Goal: Check status: Check status

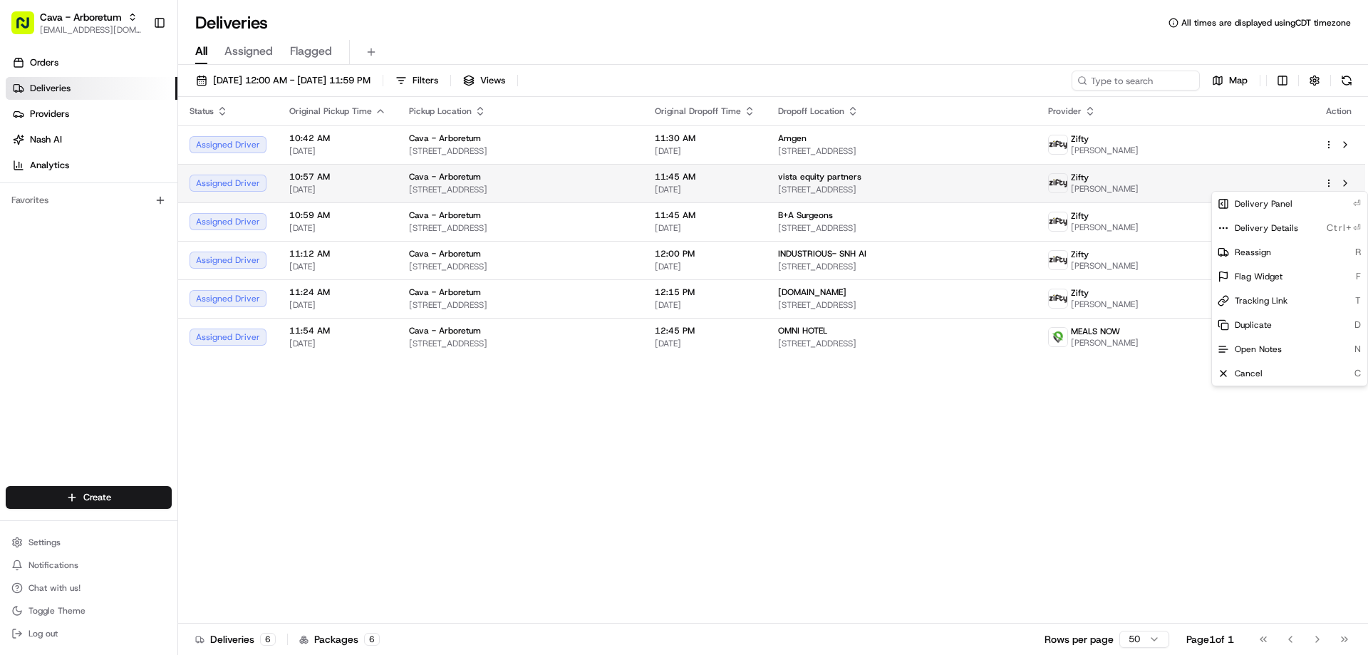
click at [1330, 187] on html "Cava - Arboretum arboretum@cava.com Toggle Sidebar Orders Deliveries Providers …" at bounding box center [684, 327] width 1368 height 655
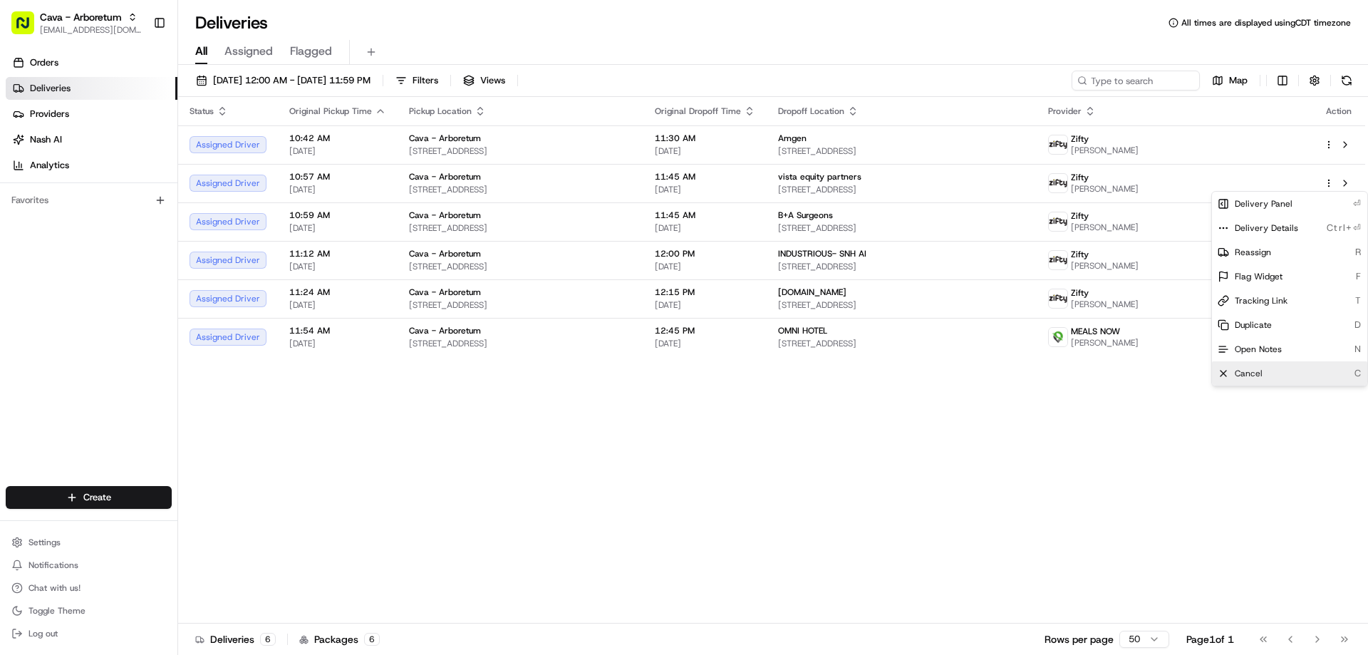
click at [1264, 368] on div "Cancel C" at bounding box center [1289, 373] width 155 height 24
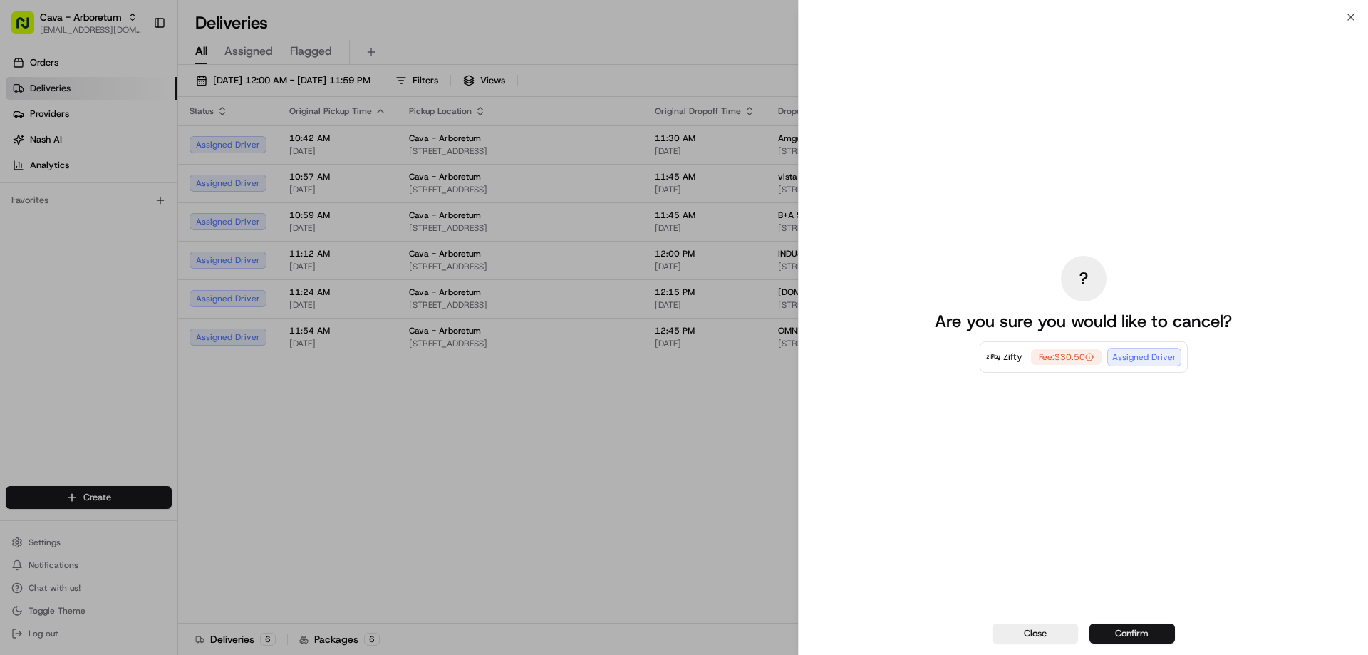
click at [1093, 631] on button "Confirm" at bounding box center [1133, 634] width 86 height 20
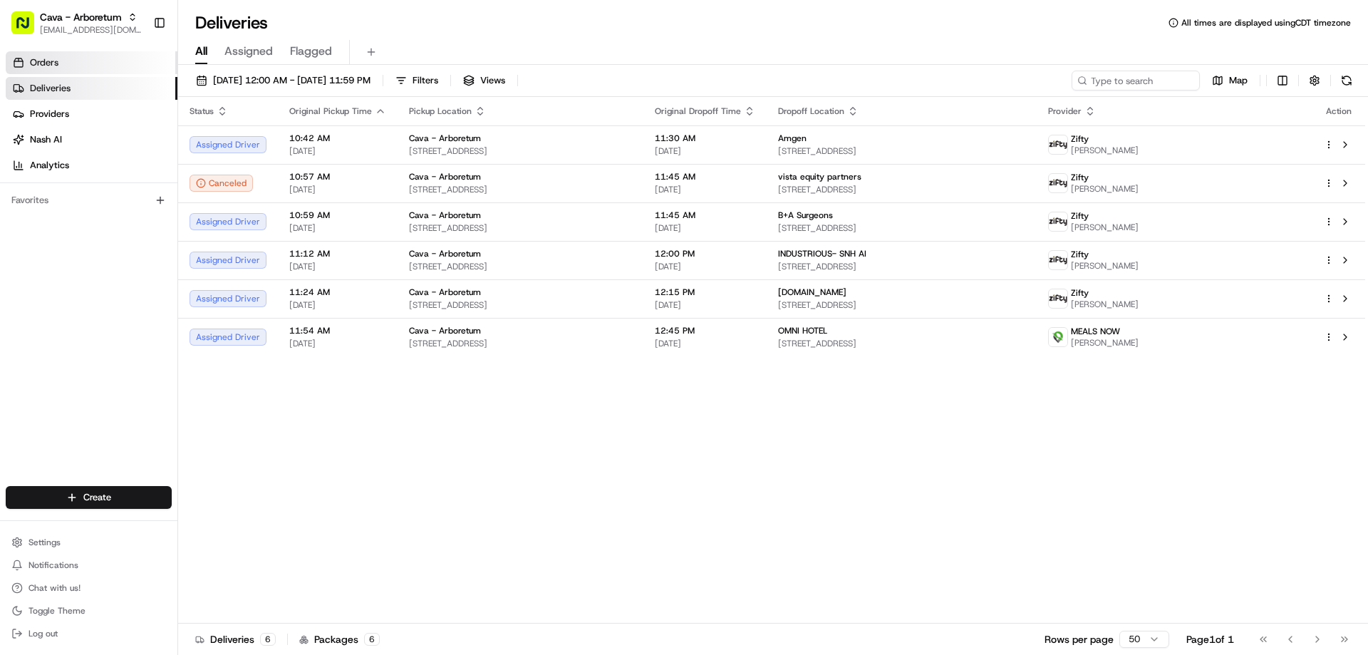
click at [74, 56] on link "Orders" at bounding box center [92, 62] width 172 height 23
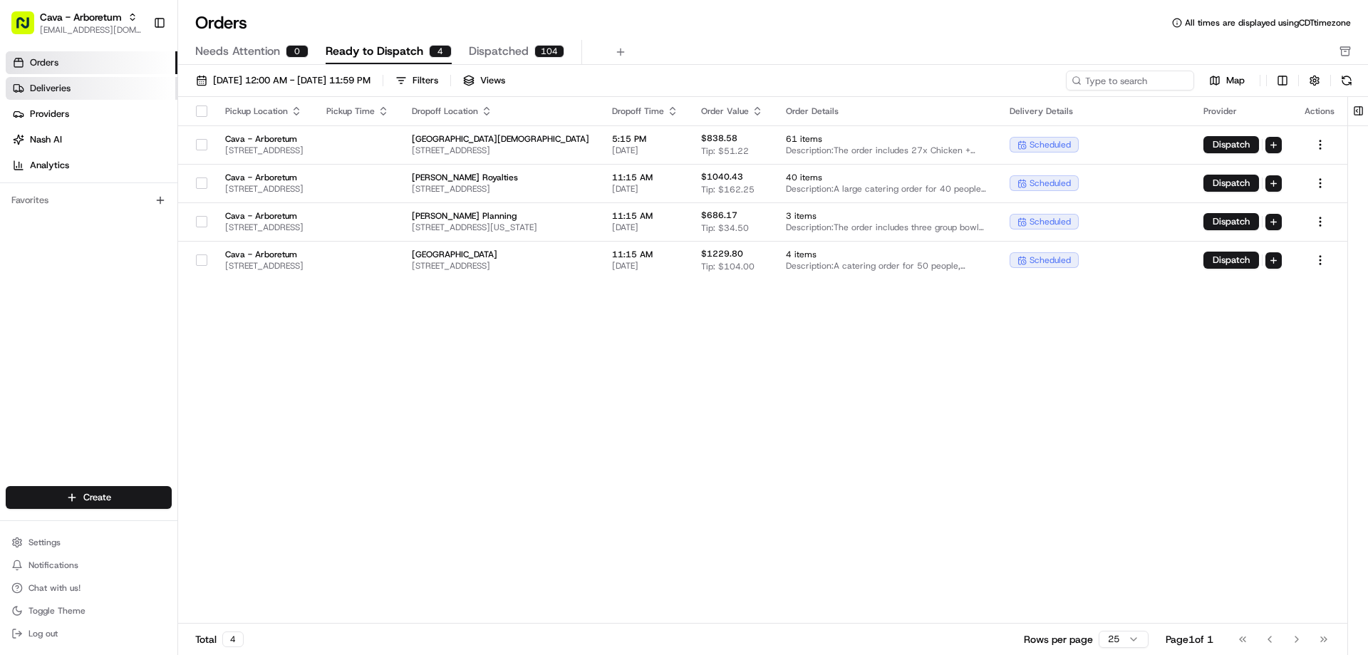
click at [81, 89] on link "Deliveries" at bounding box center [92, 88] width 172 height 23
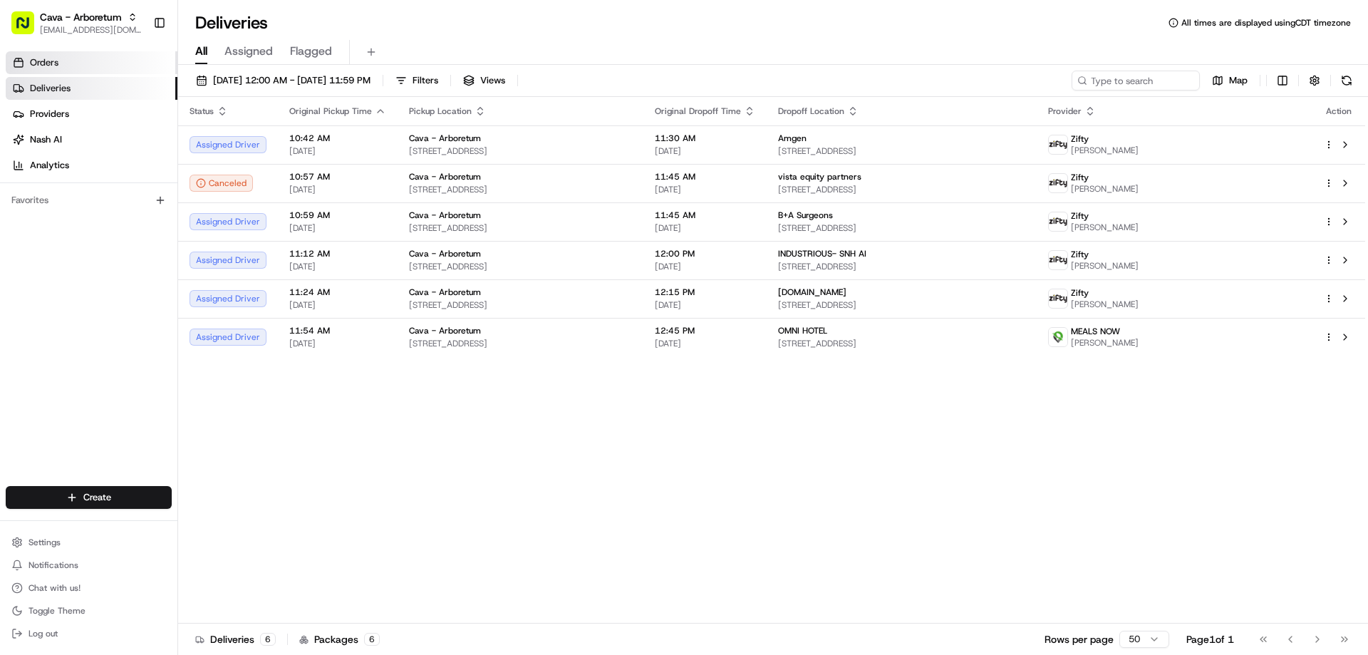
click at [62, 56] on link "Orders" at bounding box center [92, 62] width 172 height 23
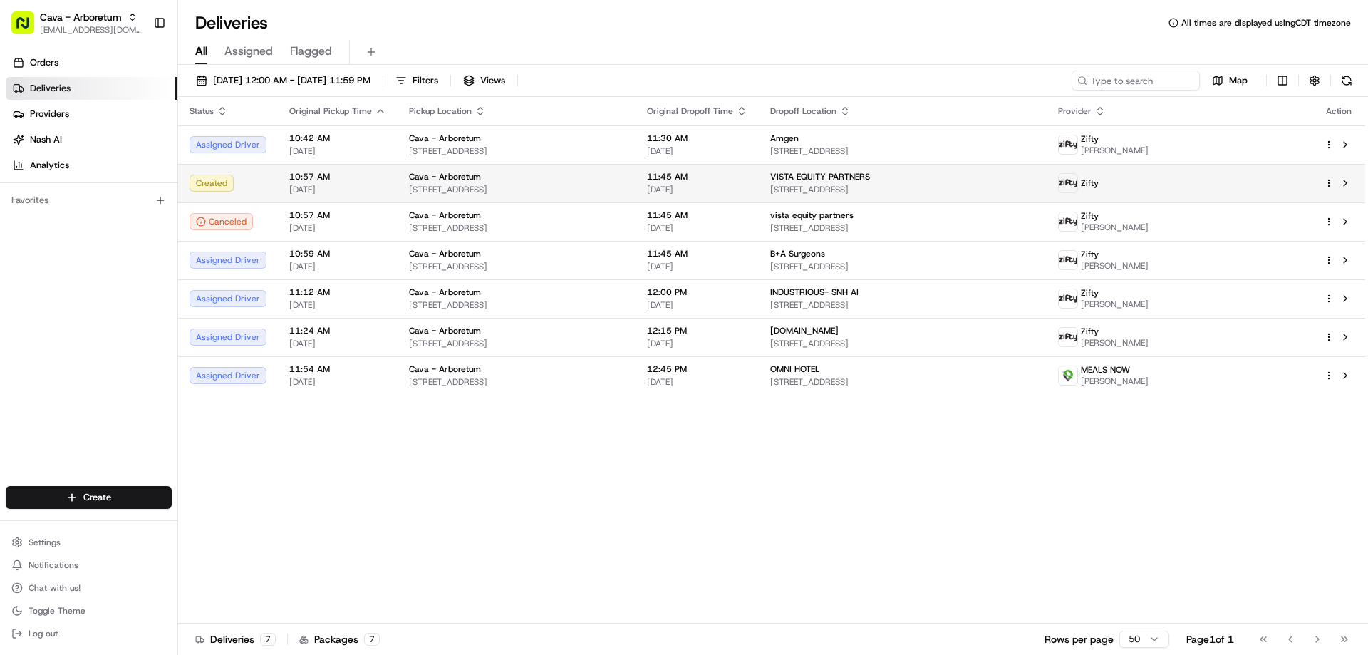
click at [1333, 181] on html "Cava - Arboretum arboretum@cava.com Toggle Sidebar Orders Deliveries Providers …" at bounding box center [684, 327] width 1368 height 655
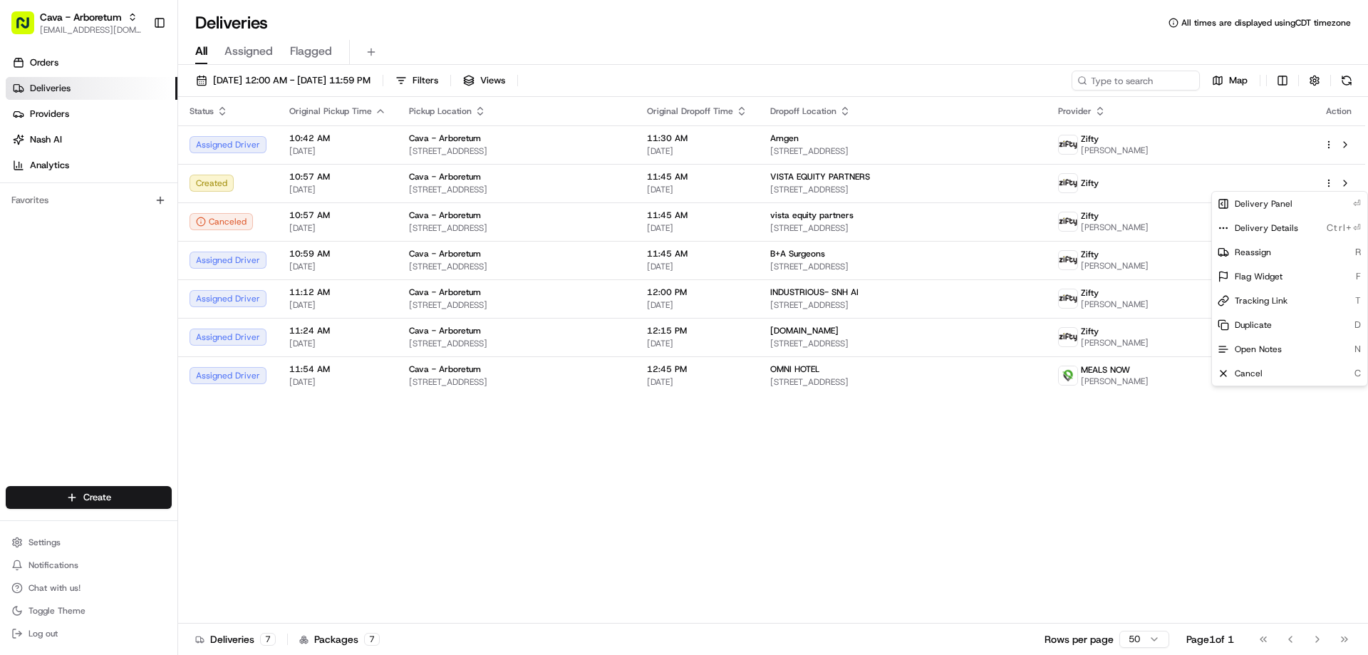
click at [282, 190] on html "Cava - Arboretum arboretum@cava.com Toggle Sidebar Orders Deliveries Providers …" at bounding box center [684, 327] width 1368 height 655
click at [282, 190] on td "10:57 AM 08/22/2025" at bounding box center [338, 183] width 120 height 38
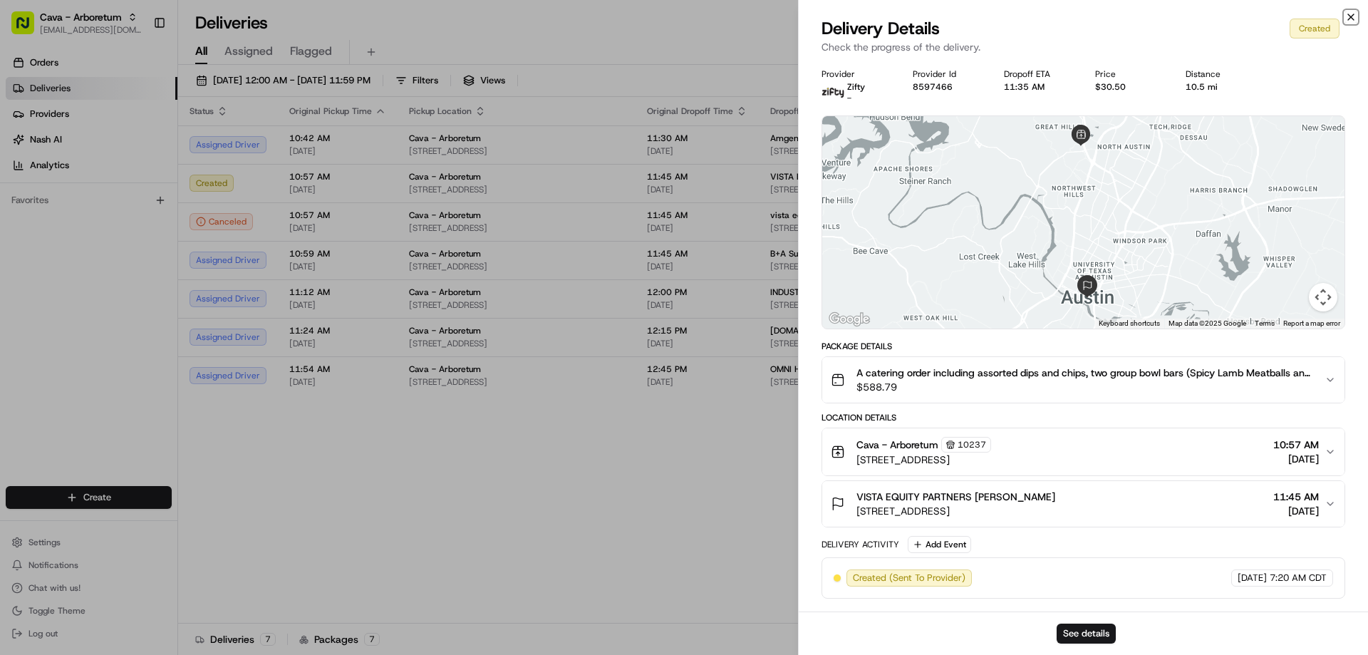
click at [1350, 22] on icon "button" at bounding box center [1350, 16] width 11 height 11
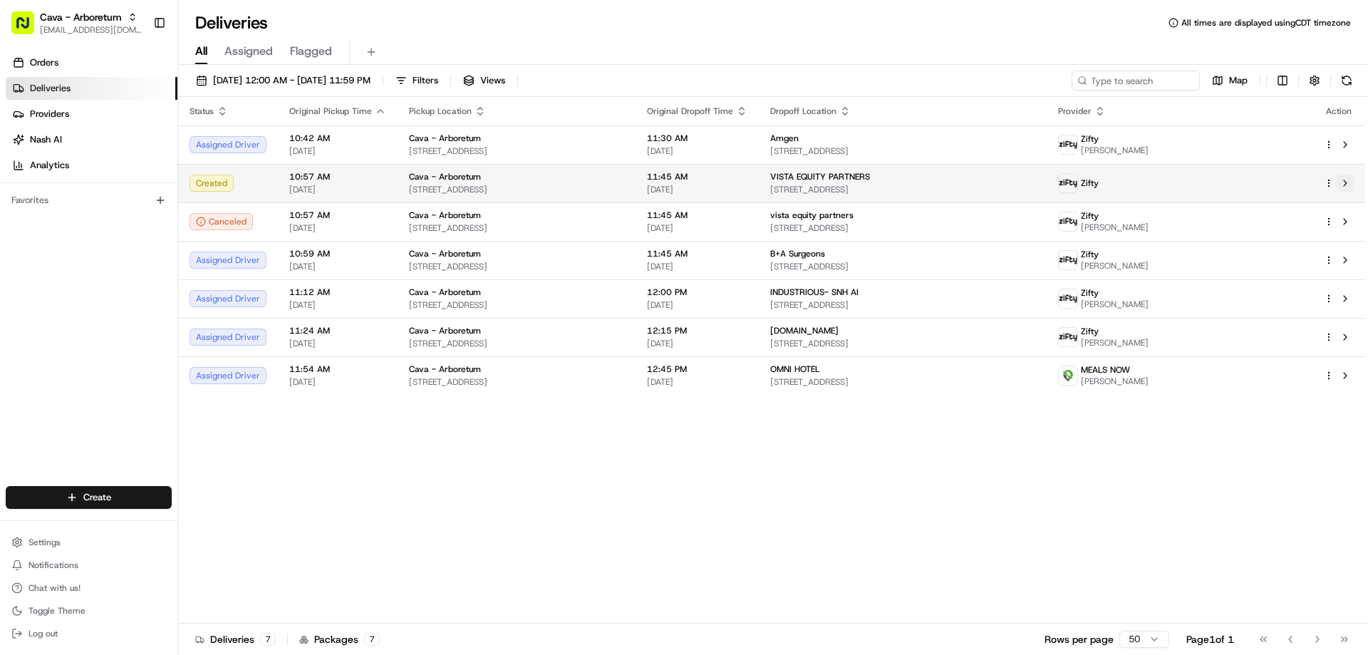
click at [1345, 181] on button at bounding box center [1345, 183] width 17 height 17
click at [1331, 182] on html "Cava - Arboretum arboretum@cava.com Toggle Sidebar Orders Deliveries Providers …" at bounding box center [684, 327] width 1368 height 655
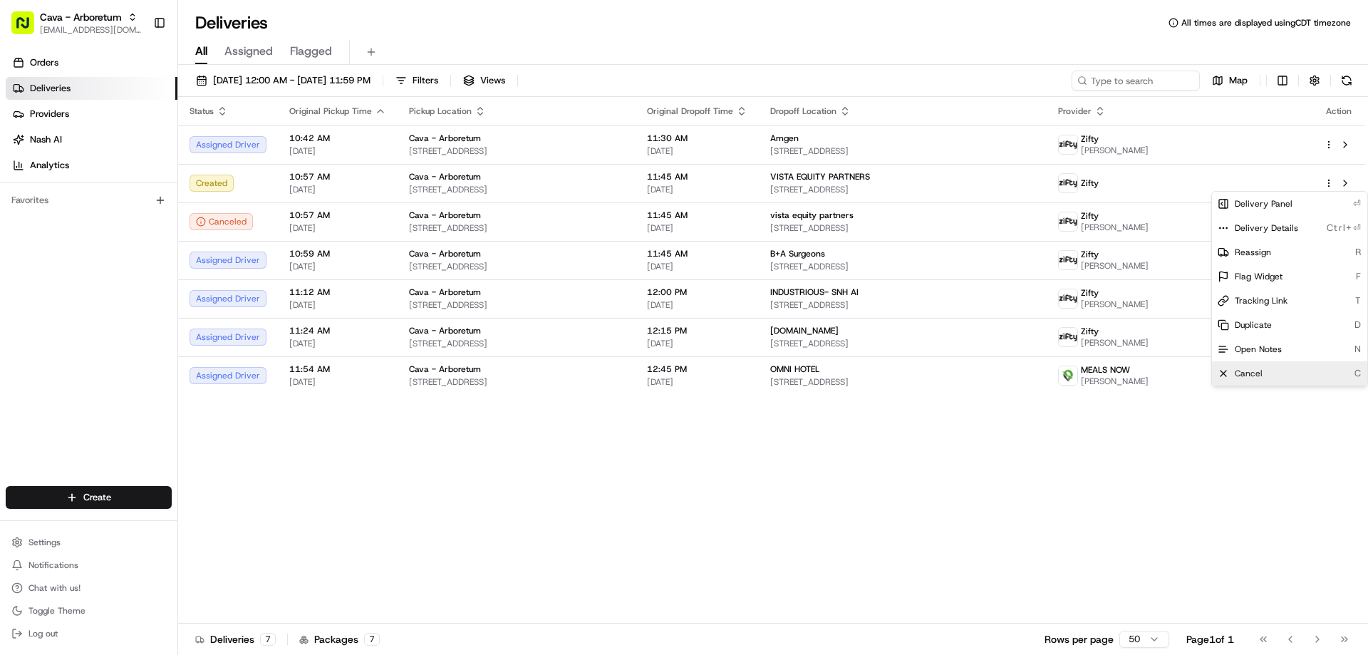
click at [1252, 371] on span "Cancel" at bounding box center [1249, 373] width 28 height 11
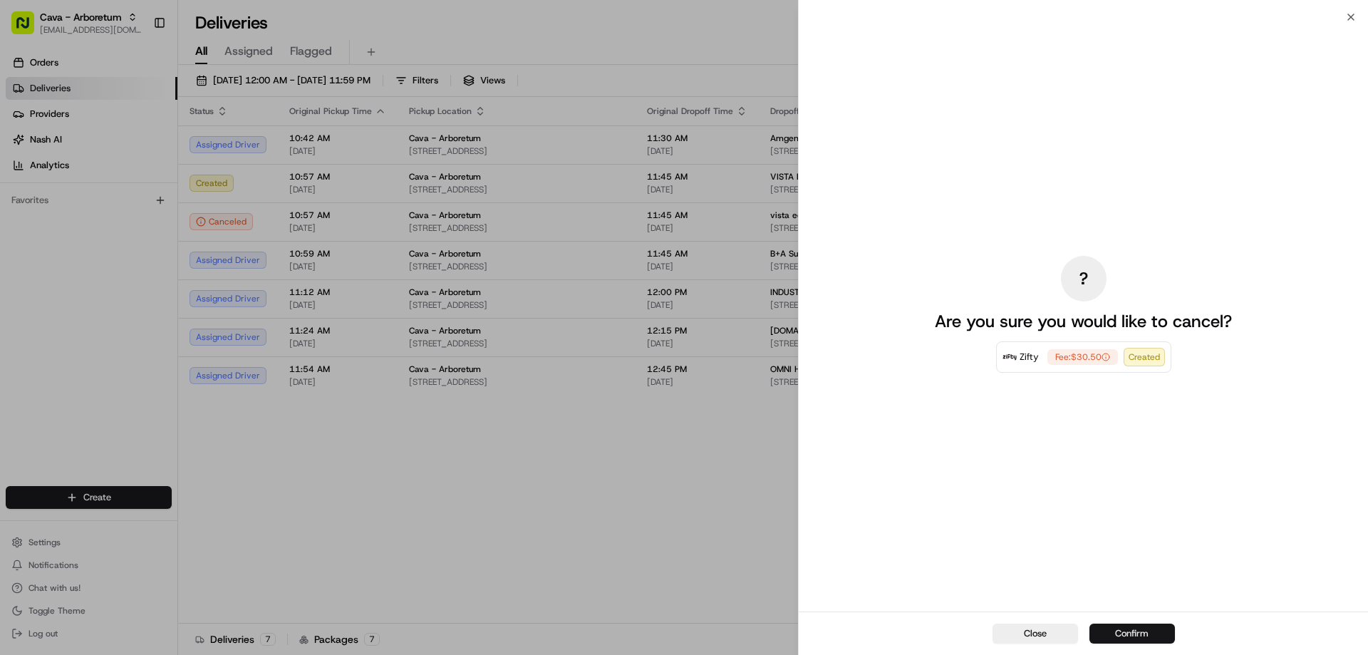
click at [1140, 634] on button "Confirm" at bounding box center [1133, 634] width 86 height 20
